Goal: Transaction & Acquisition: Purchase product/service

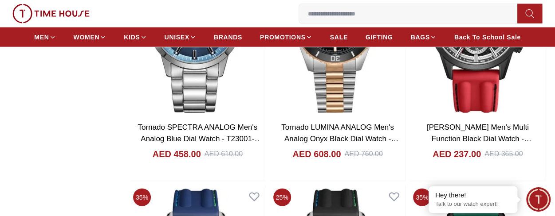
scroll to position [1077, 0]
click at [91, 36] on span "WOMEN" at bounding box center [87, 37] width 26 height 9
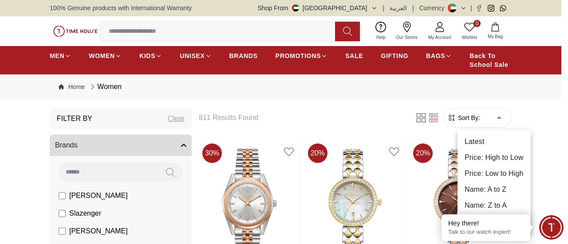
click at [500, 176] on li "Price: Low to High" at bounding box center [493, 174] width 73 height 16
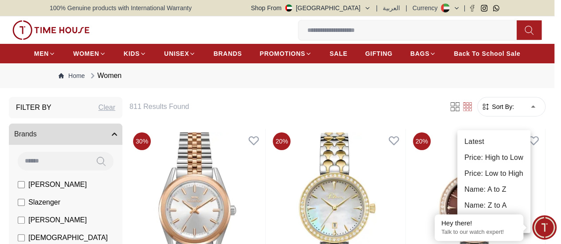
type input "*"
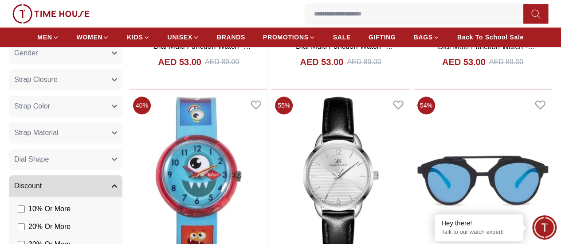
scroll to position [529, 0]
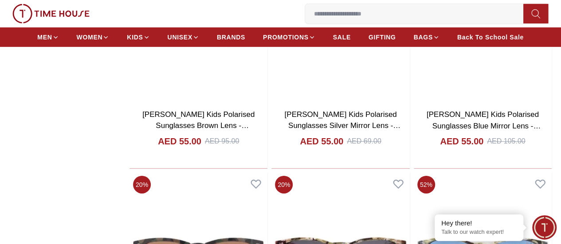
scroll to position [1421, 0]
